Goal: Task Accomplishment & Management: Use online tool/utility

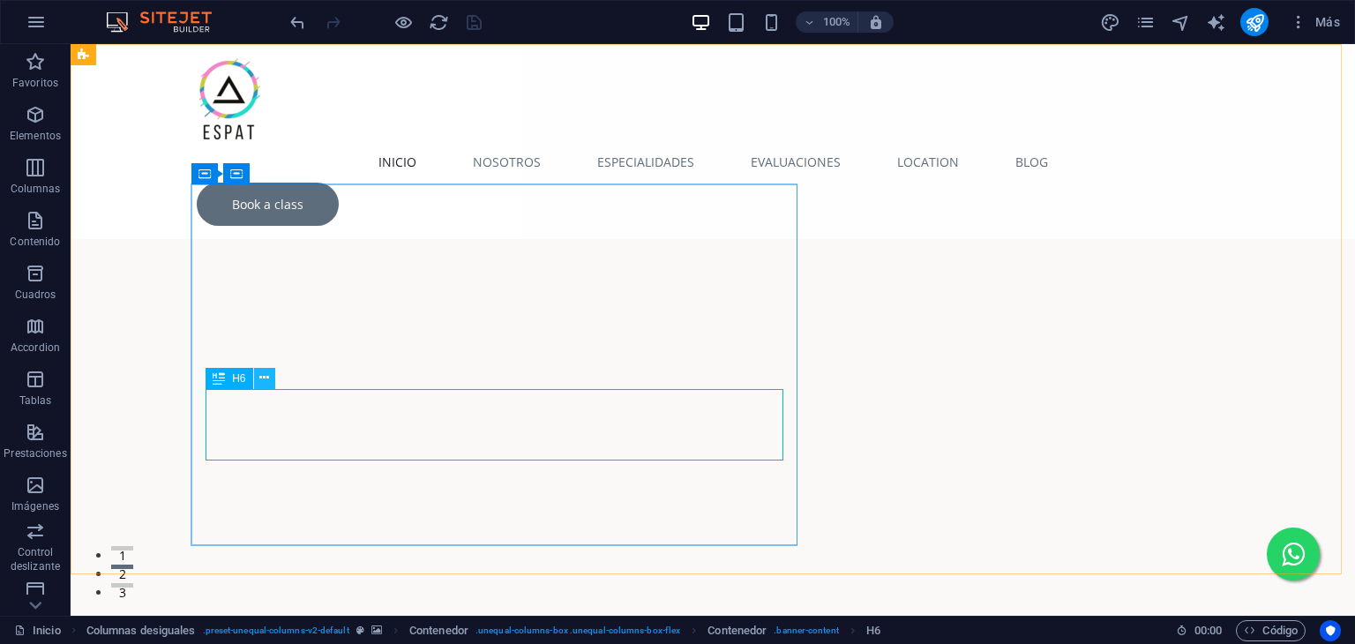
click at [266, 376] on icon at bounding box center [264, 378] width 10 height 19
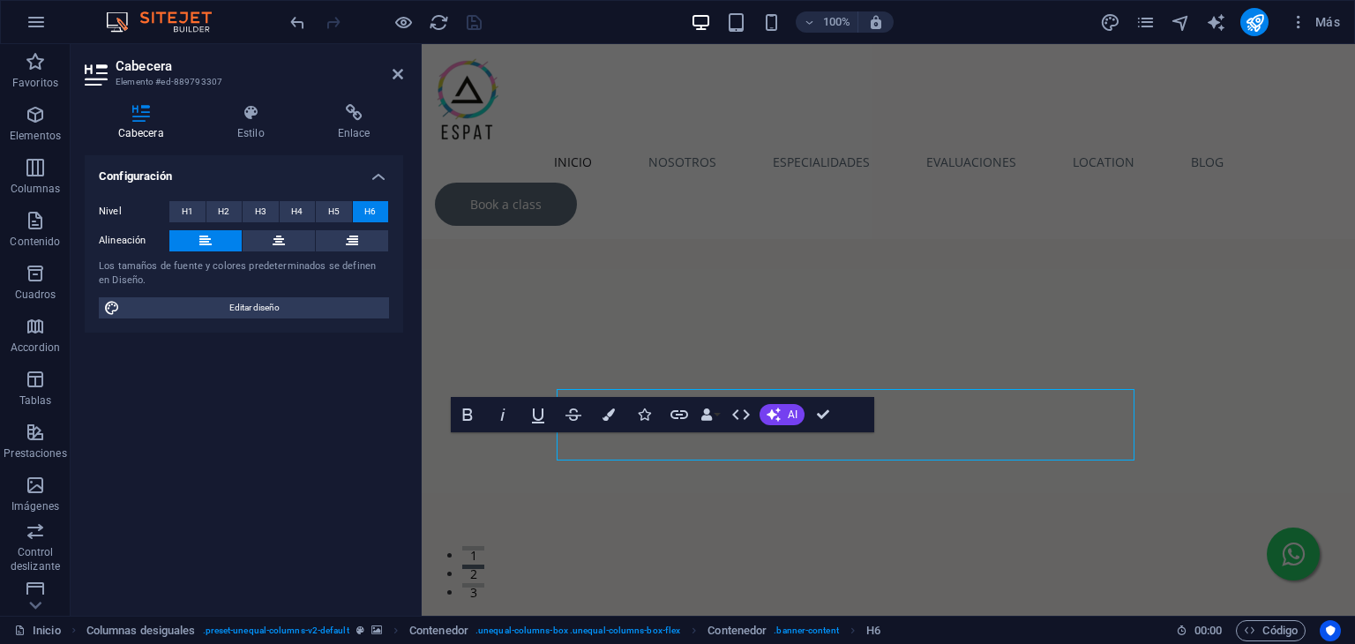
click at [280, 421] on div "Configuración Nivel H1 H2 H3 H4 H5 H6 Alineación Los tamaños de fuente y colore…" at bounding box center [244, 378] width 318 height 446
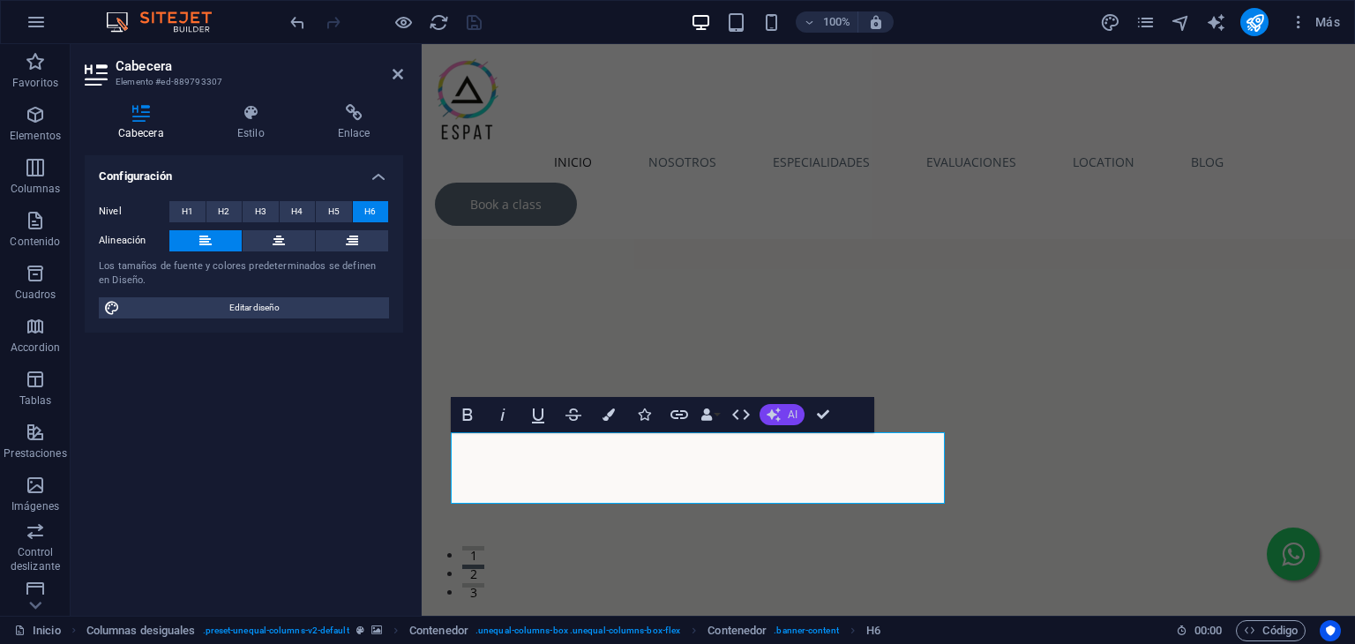
click at [789, 413] on span "AI" at bounding box center [793, 414] width 10 height 11
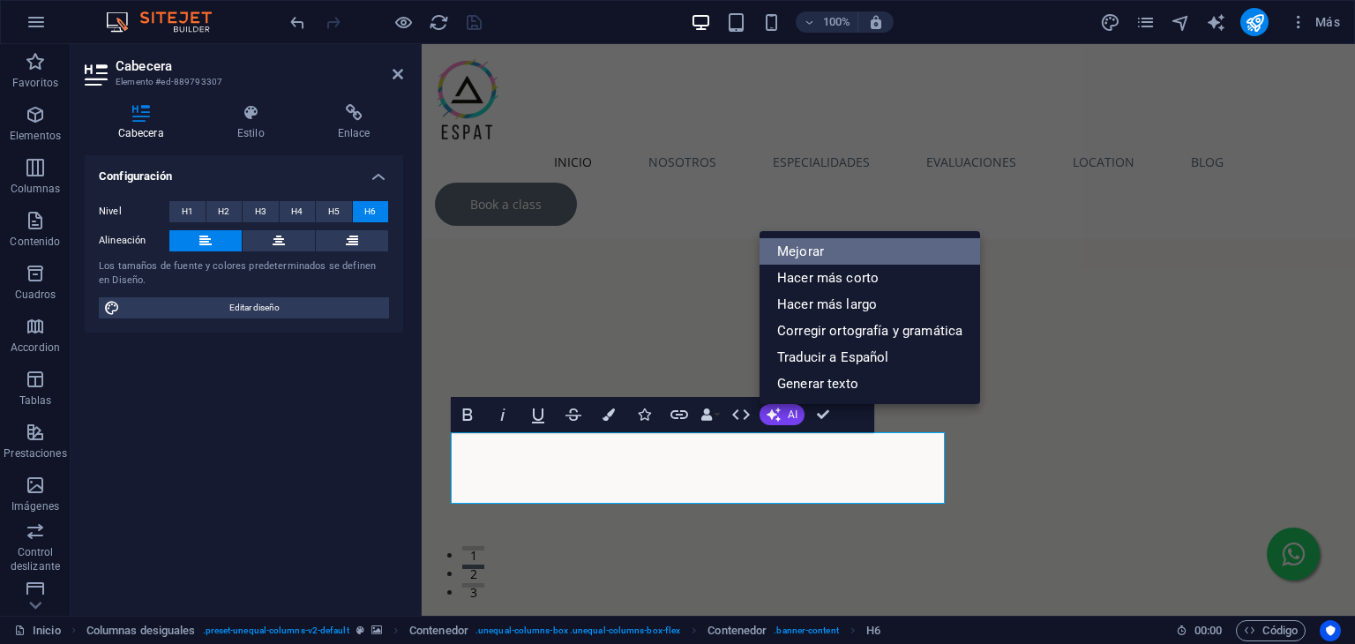
click at [832, 253] on link "Mejorar" at bounding box center [869, 251] width 220 height 26
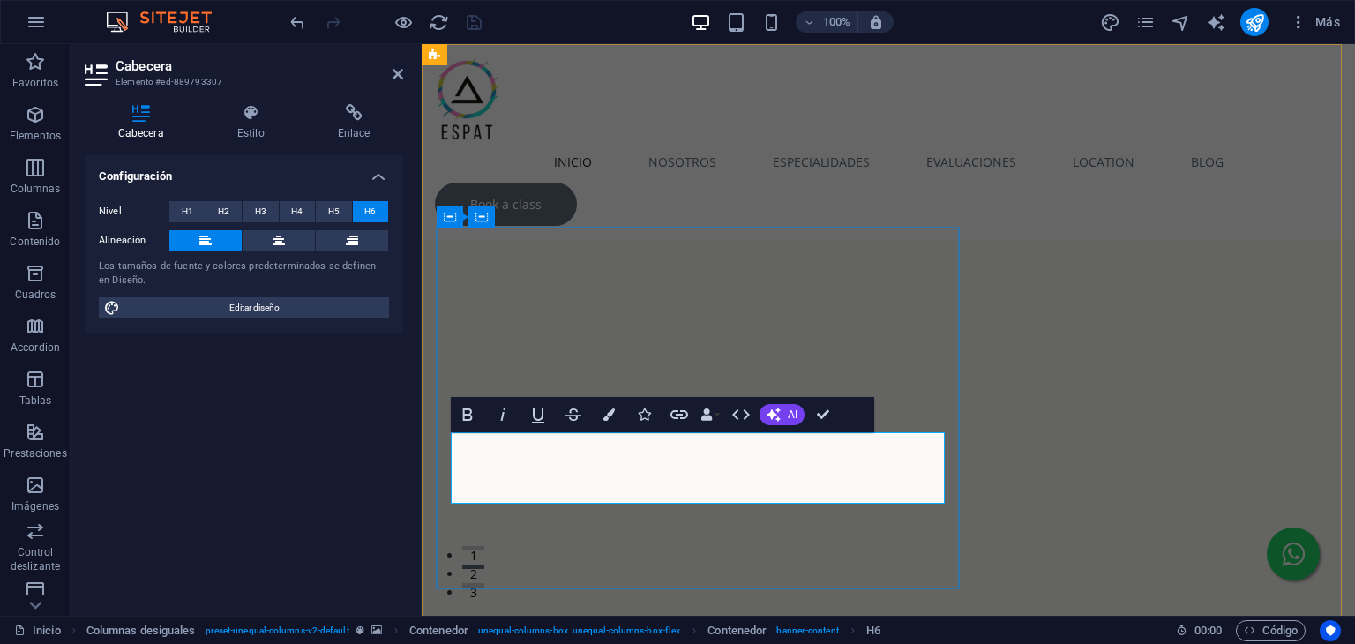
click at [793, 411] on span "AI" at bounding box center [793, 414] width 10 height 11
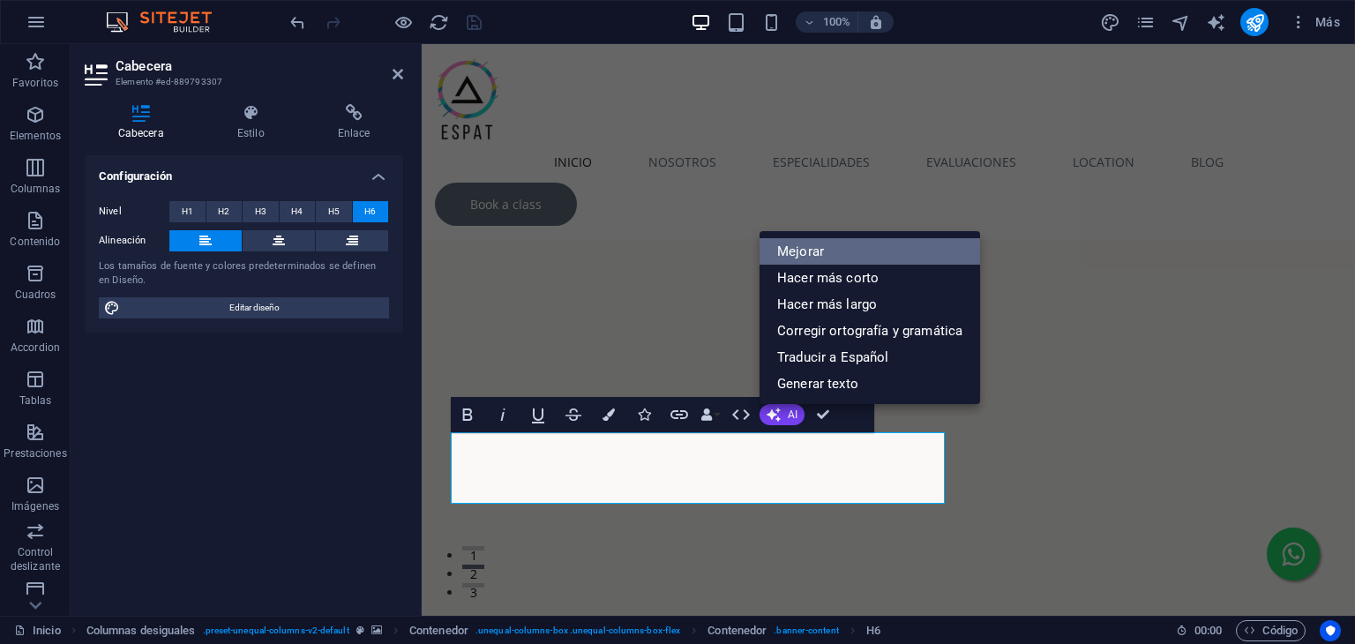
click at [842, 260] on link "Mejorar" at bounding box center [869, 251] width 220 height 26
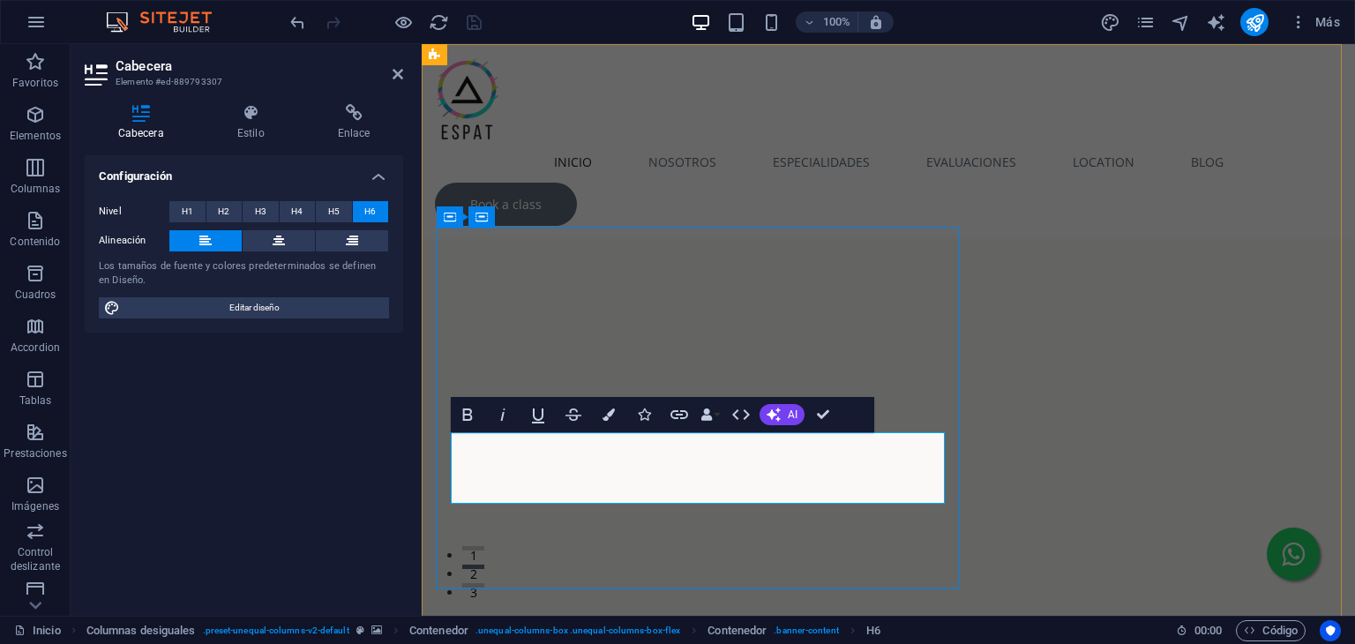
click at [850, 210] on figure at bounding box center [888, 484] width 933 height 573
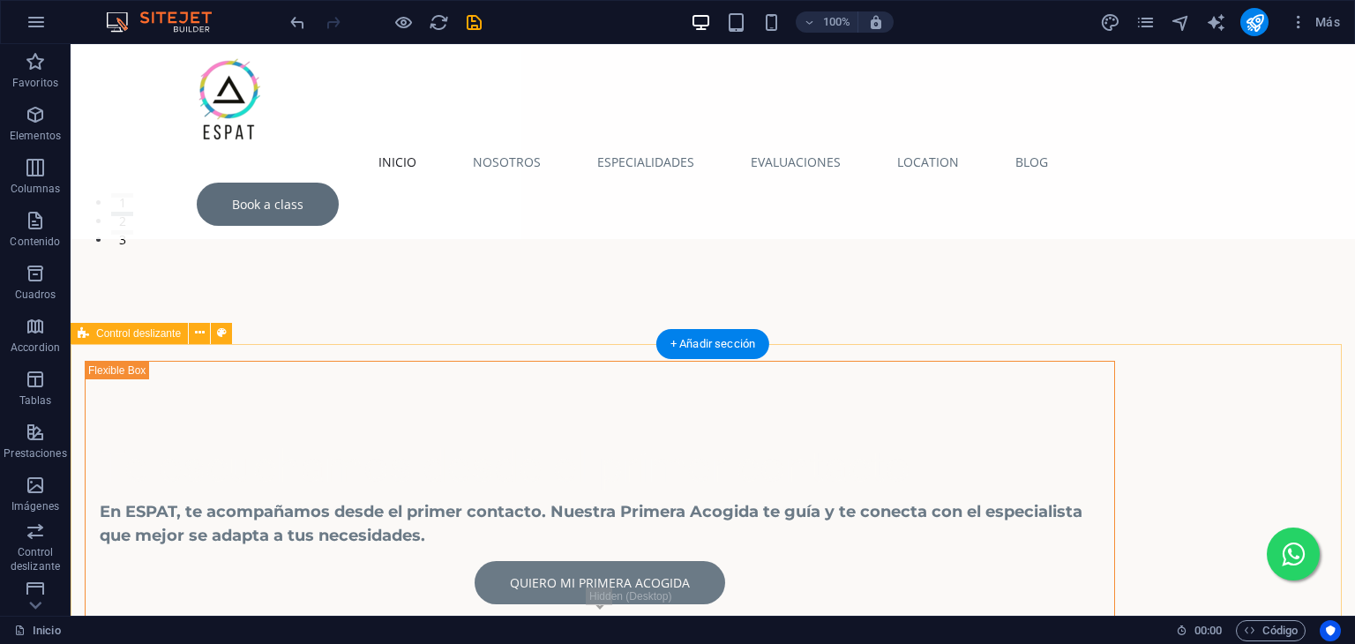
scroll to position [441, 0]
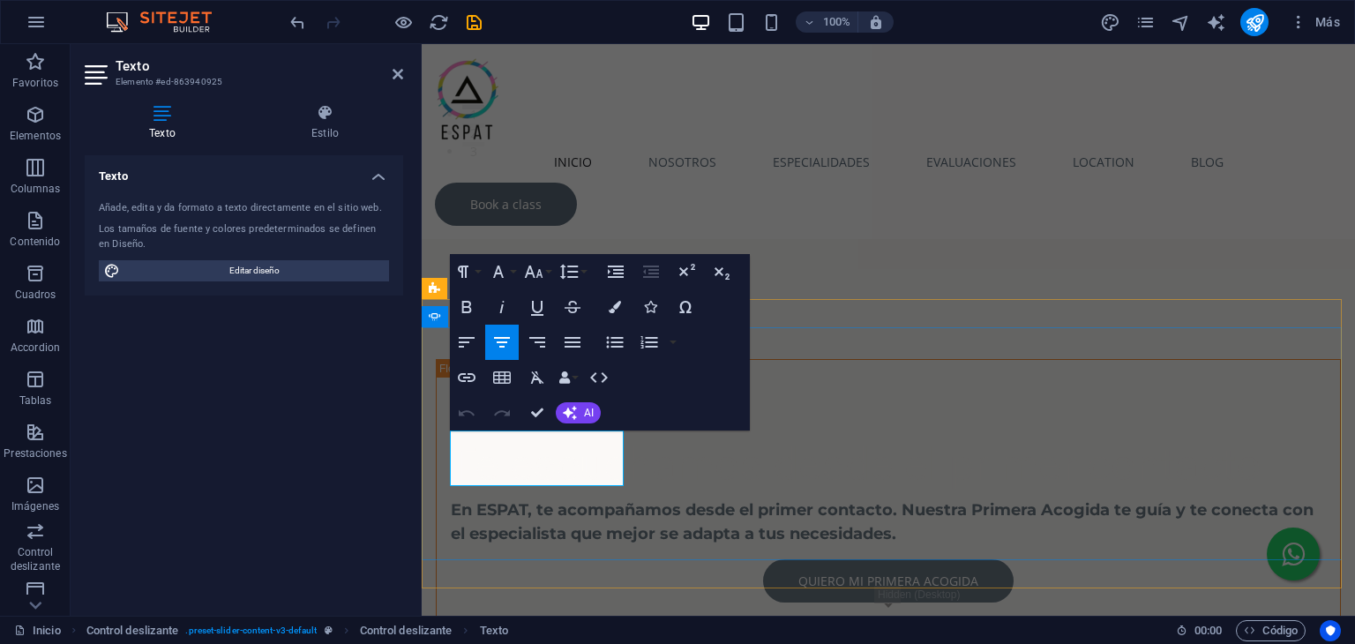
copy p "Acompañamiento profesional en el aprendizaje y desarrollo de habilidades."
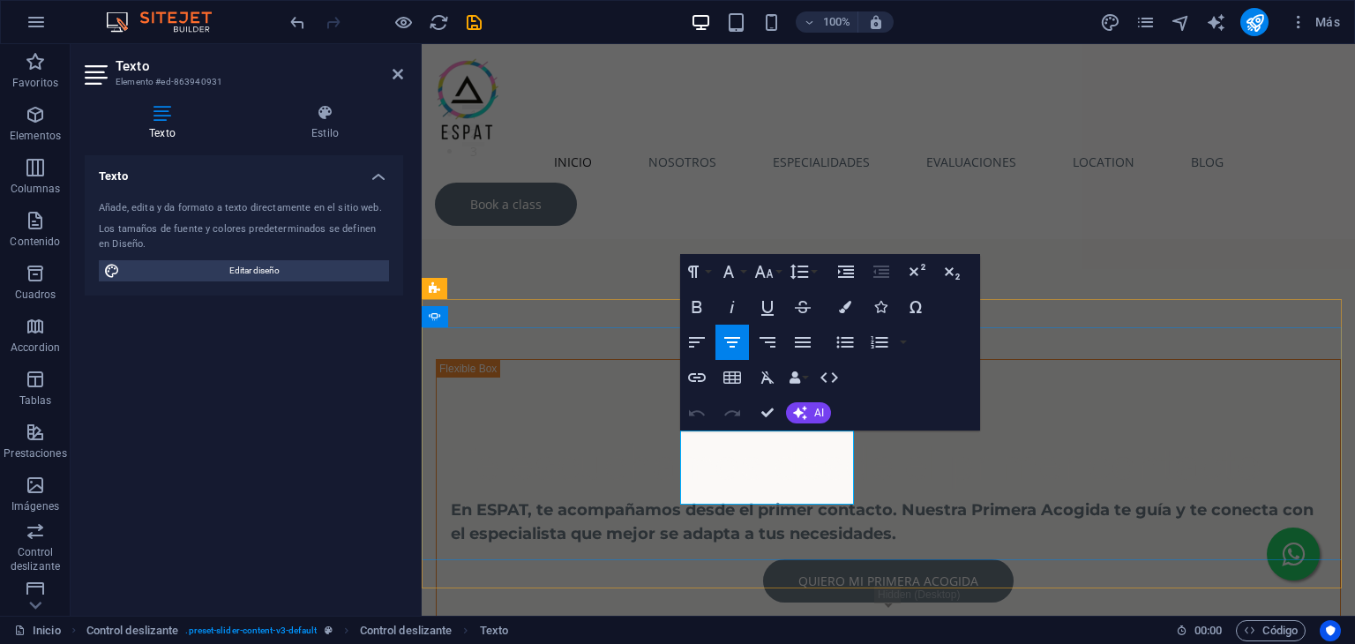
copy p "Evaluación e intervención familiar y social para fortalecer redes de apoyo y re…"
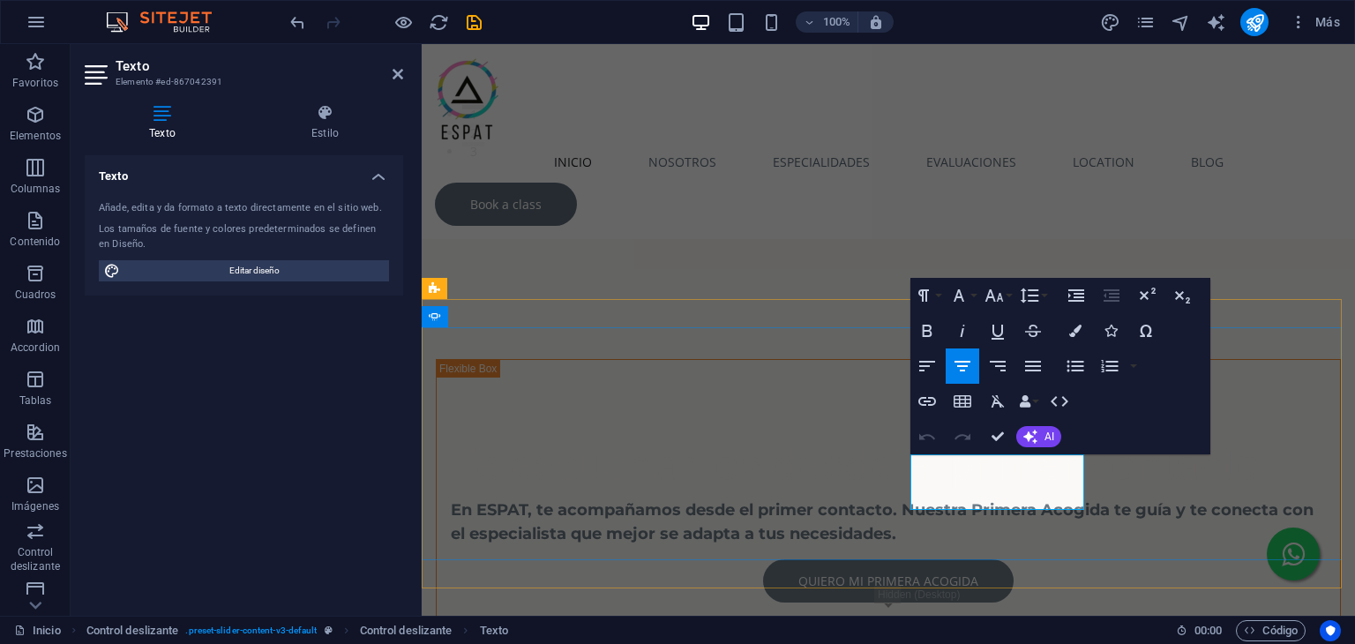
copy p "Diagnóstico y tratamiento médico biopsicosocial para la salud mental integral."
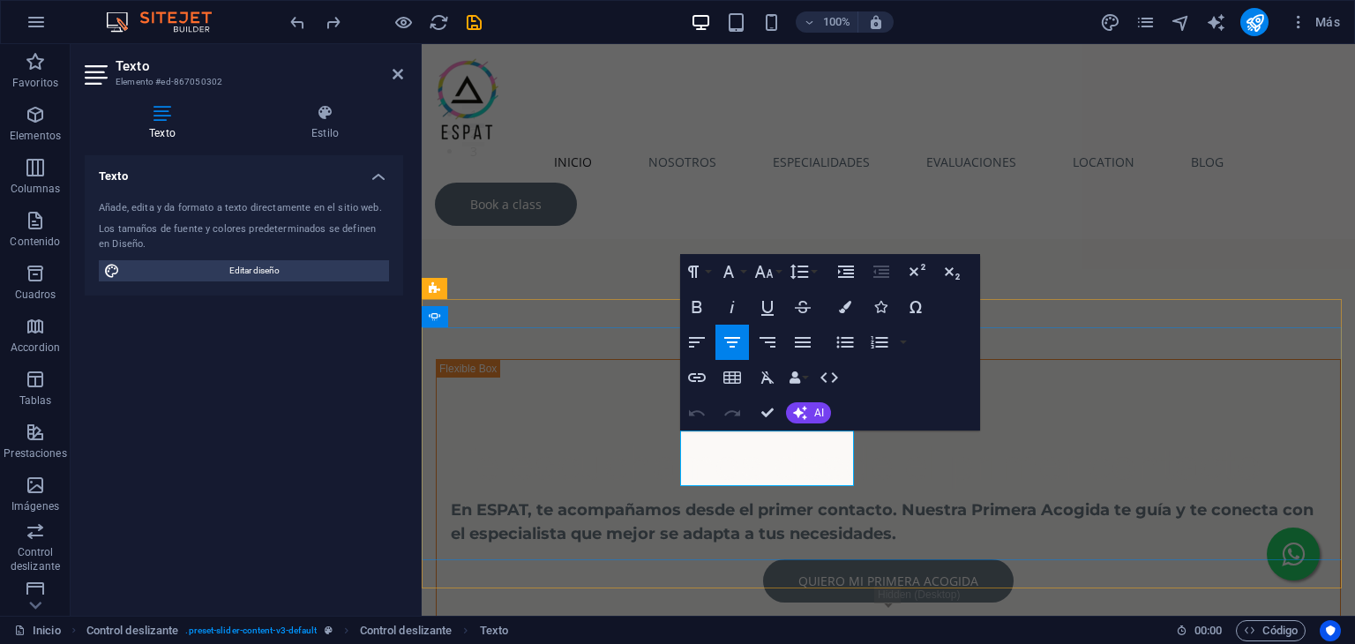
drag, startPoint x: 698, startPoint y: 439, endPoint x: 827, endPoint y: 480, distance: 135.0
copy p "Fomenta la autonomía y participación en las actividades diarias."
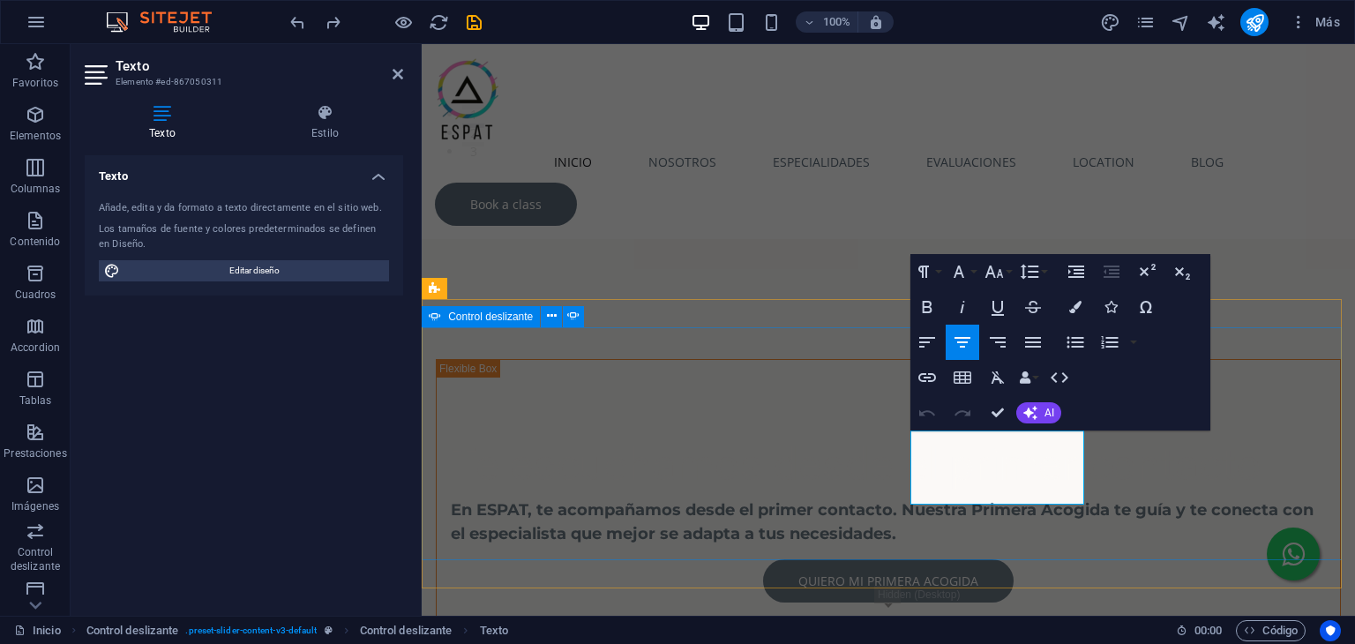
drag, startPoint x: 1029, startPoint y: 494, endPoint x: 886, endPoint y: 424, distance: 158.9
copy p "Intervención en comunicación y lenguaje para mejorar la expresión y el desarrol…"
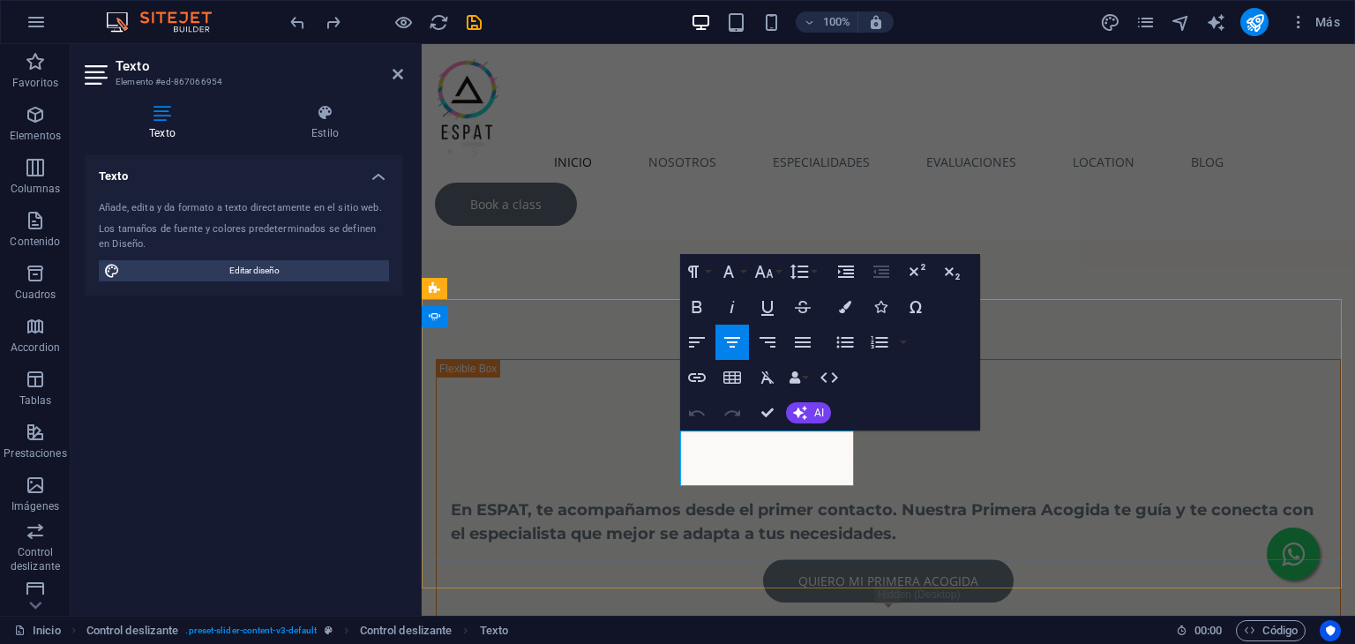
copy p "Acompañamiento profesional en el aprendizaje y desarrollo de habilidades cognit…"
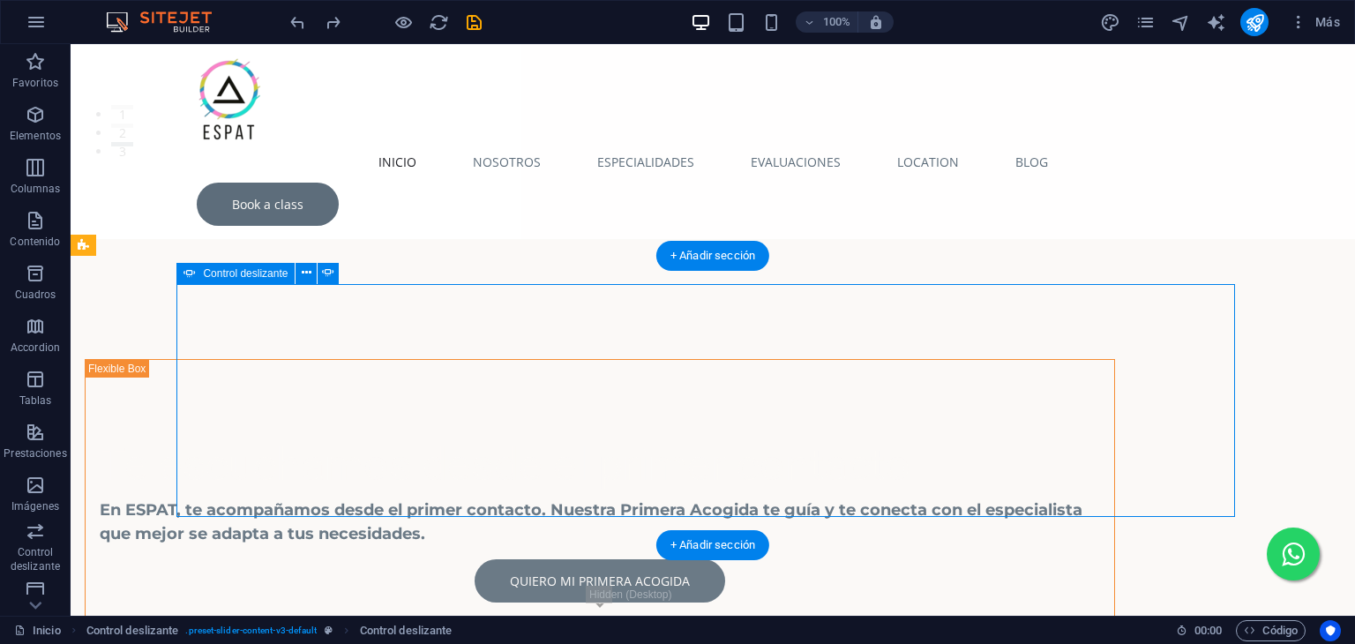
select select "ms"
select select "s"
